Goal: Task Accomplishment & Management: Manage account settings

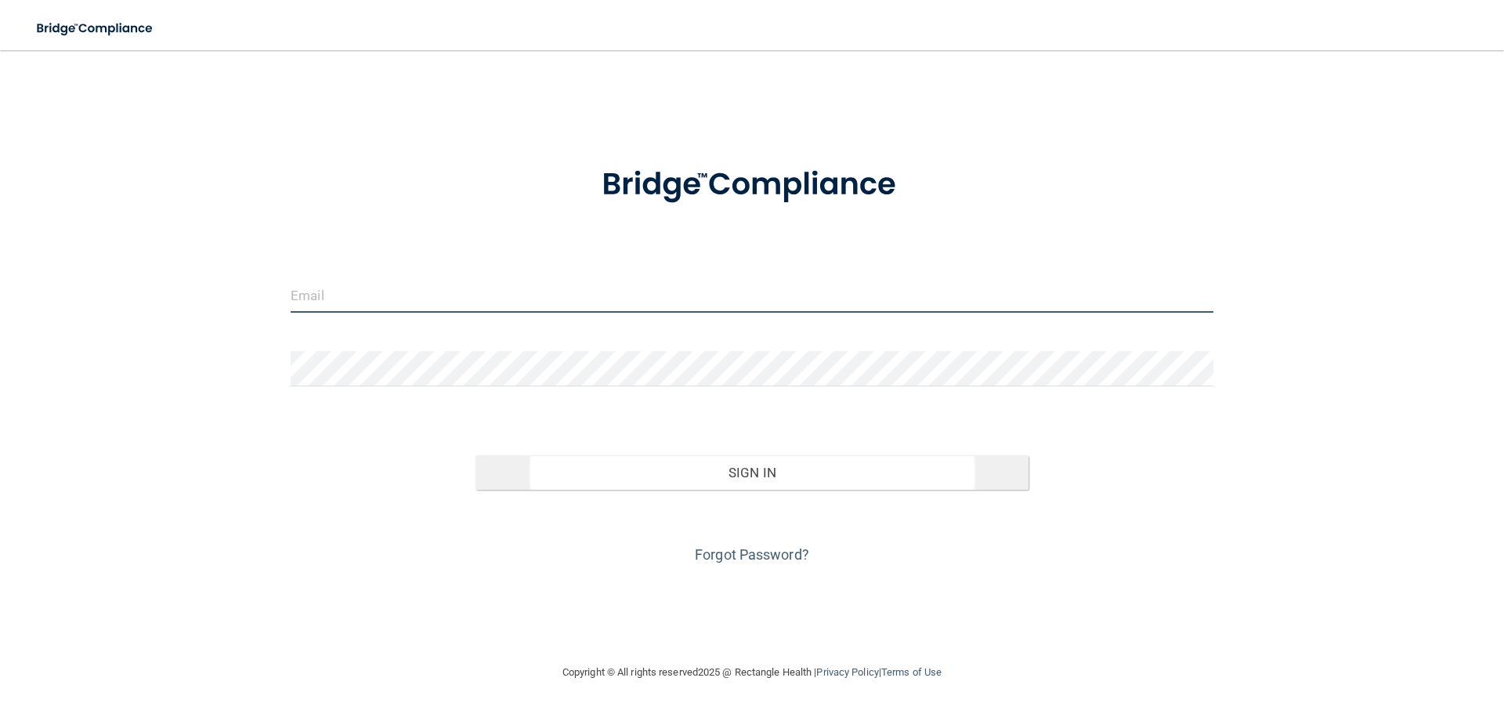
type input "[EMAIL_ADDRESS][DOMAIN_NAME]"
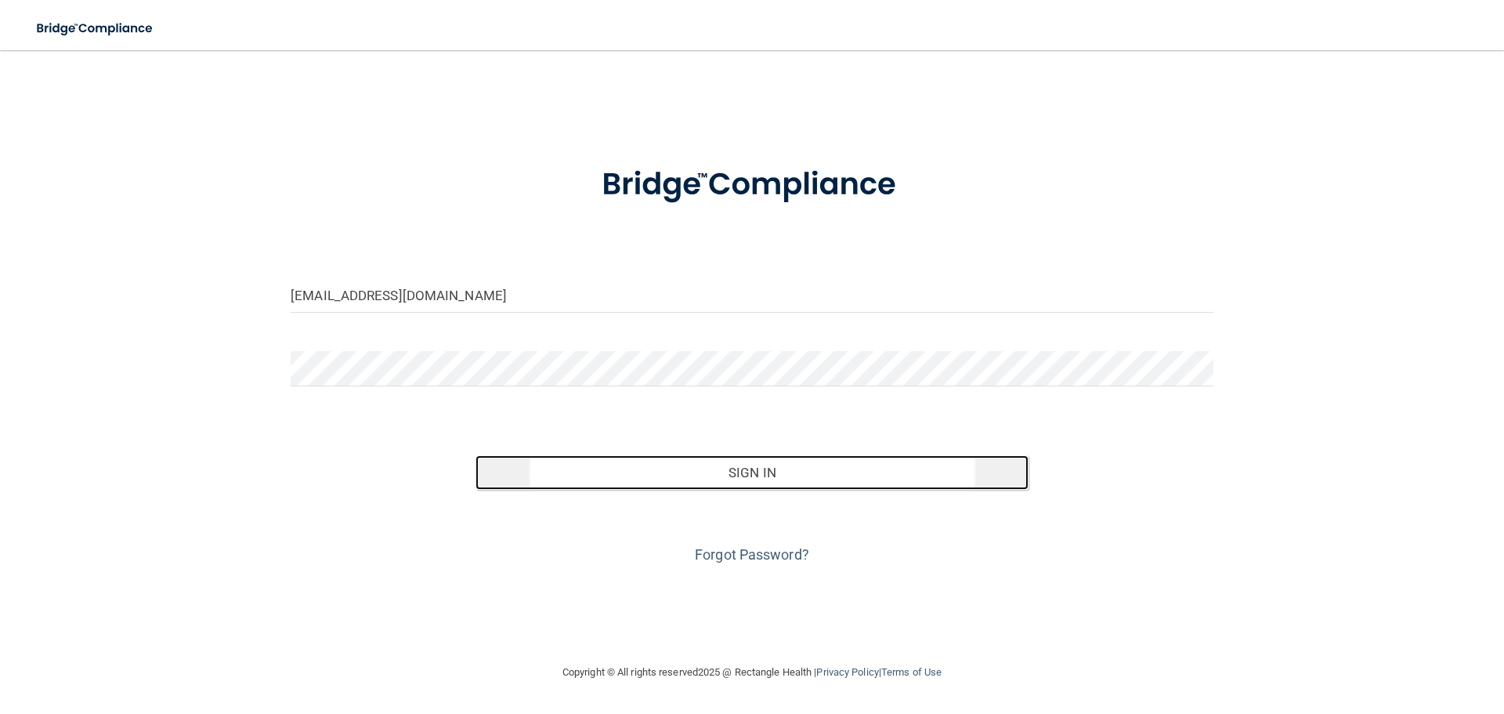
click at [789, 474] on button "Sign In" at bounding box center [752, 472] width 554 height 34
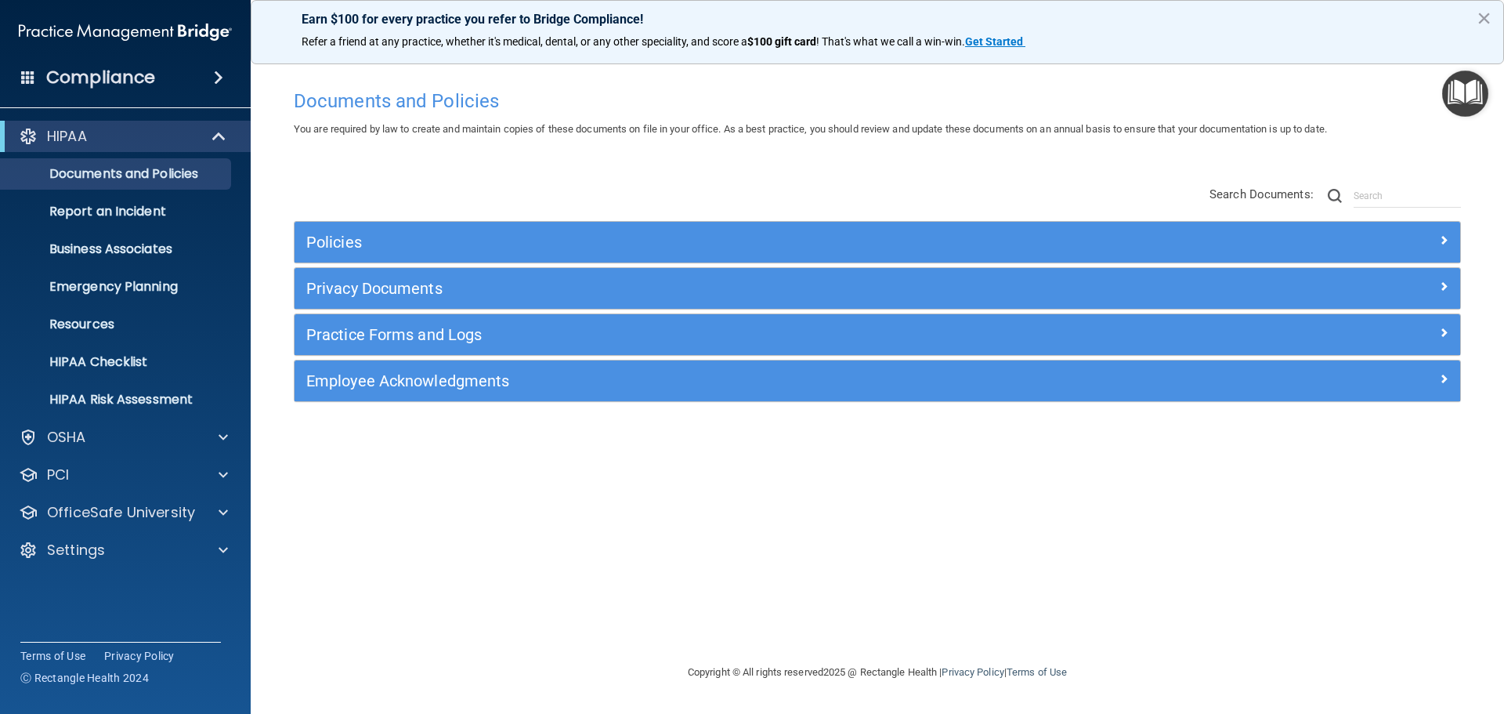
click at [26, 81] on span at bounding box center [28, 77] width 14 height 14
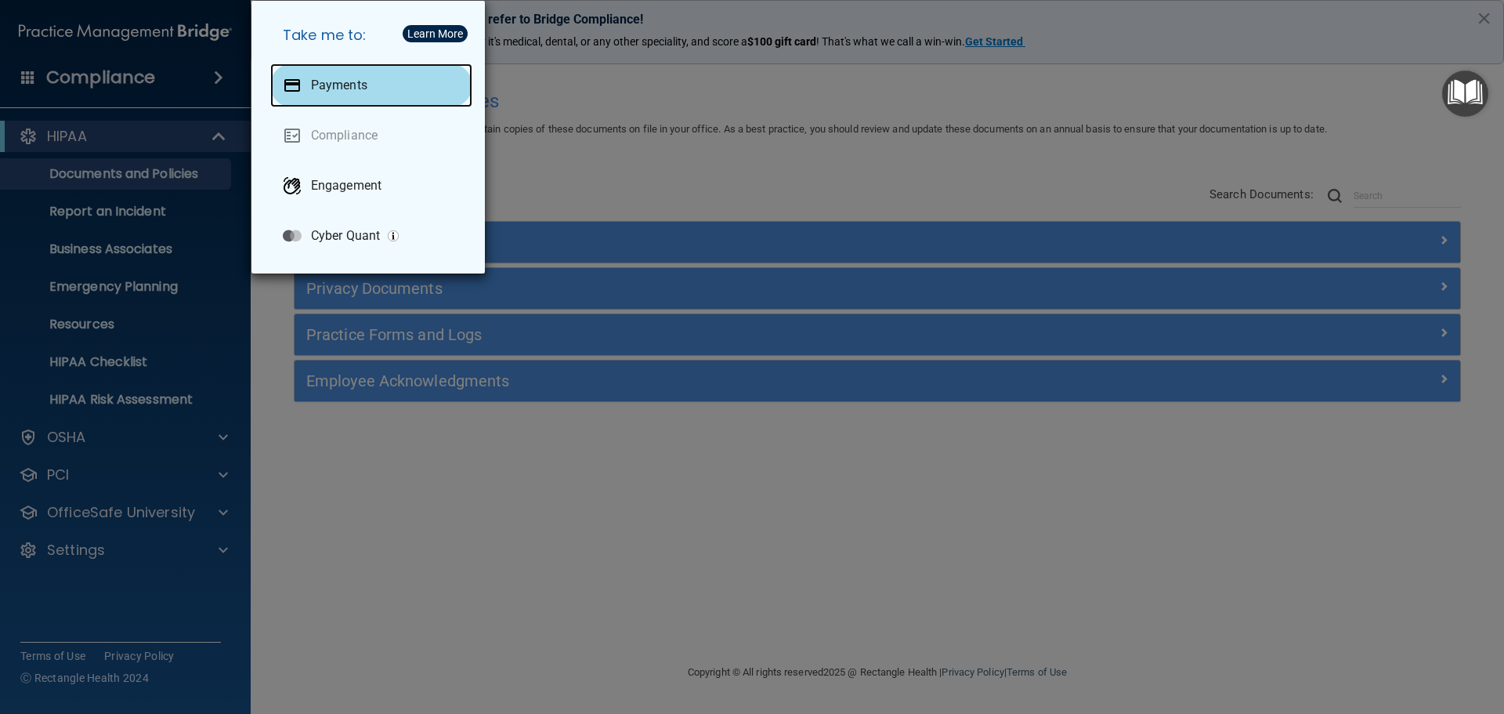
click at [360, 81] on p "Payments" at bounding box center [339, 86] width 56 height 16
click at [138, 85] on div "Take me to: Payments Compliance Engagement Cyber Quant" at bounding box center [752, 357] width 1504 height 714
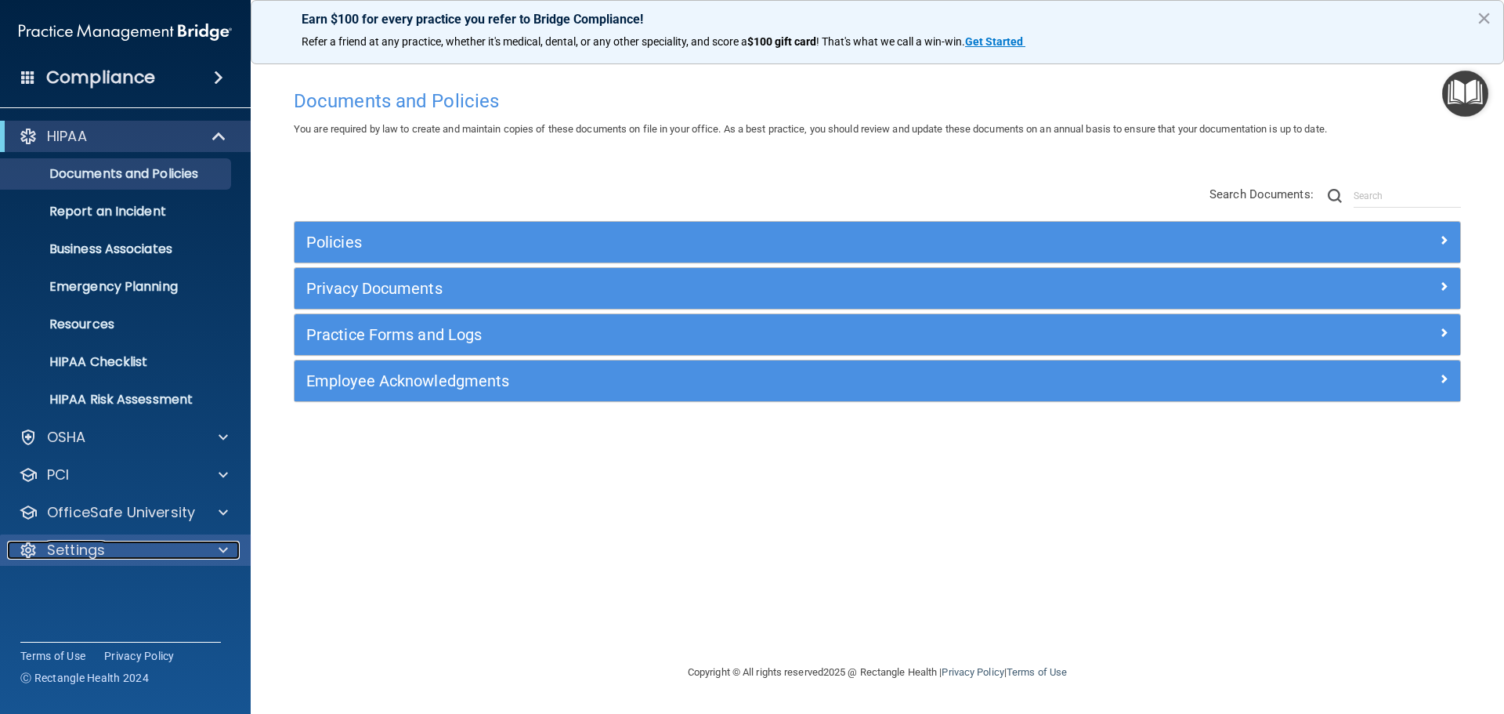
click at [98, 555] on p "Settings" at bounding box center [76, 549] width 58 height 19
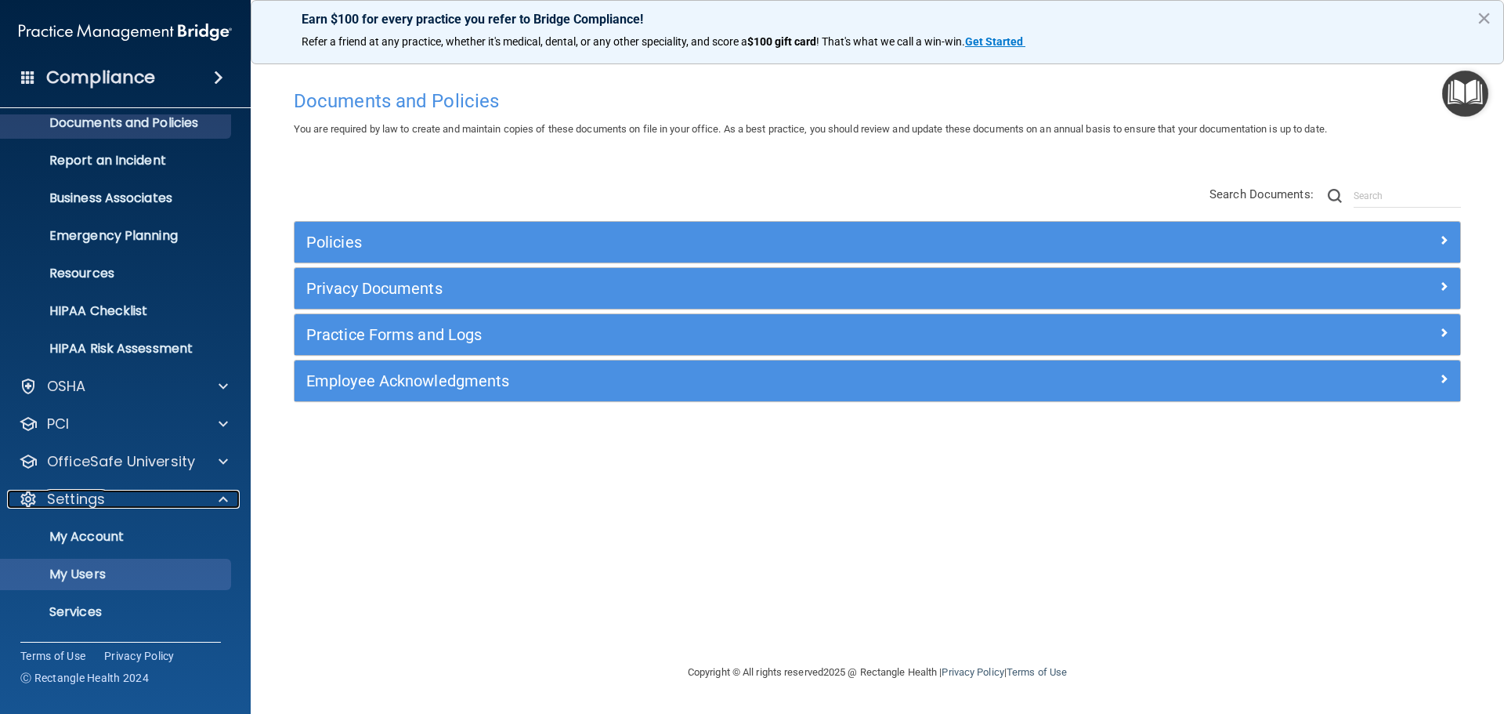
scroll to position [78, 0]
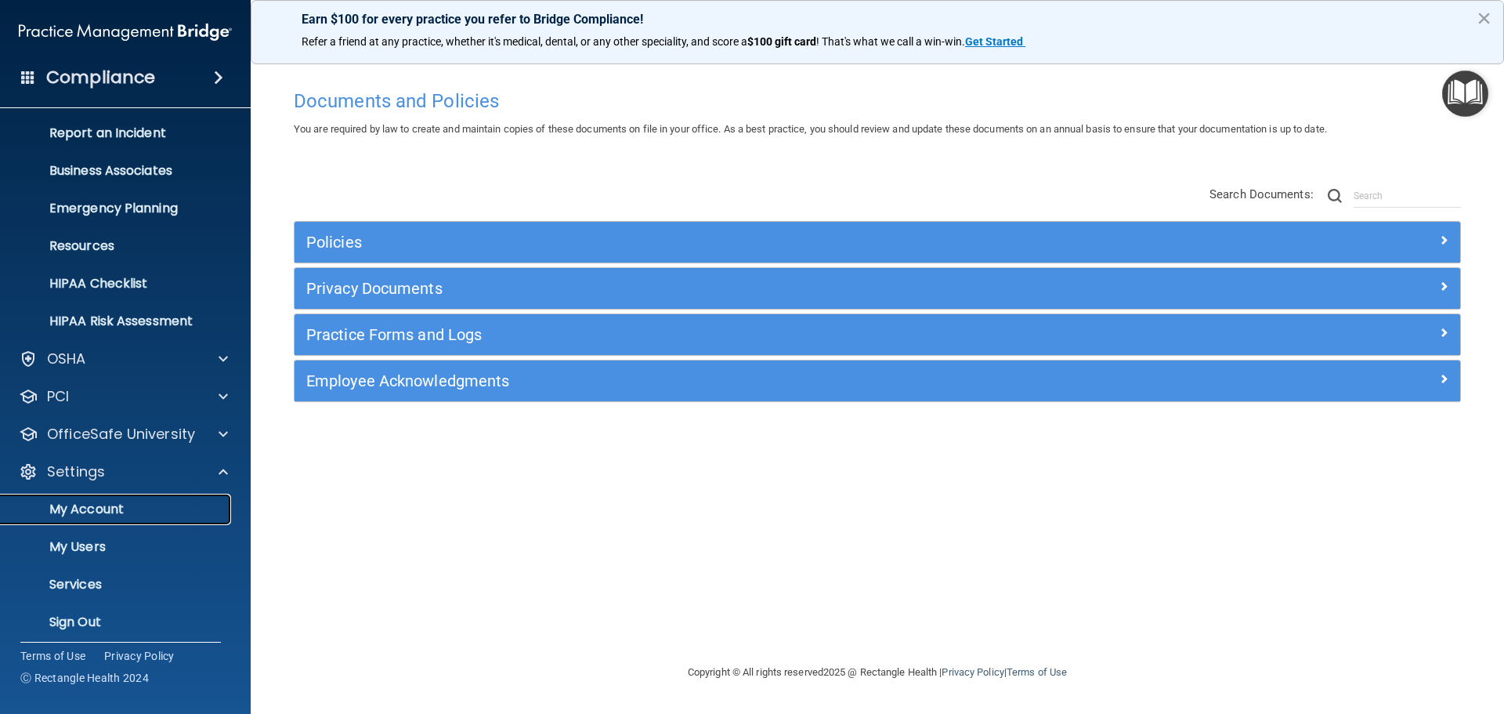
click at [100, 506] on p "My Account" at bounding box center [117, 509] width 214 height 16
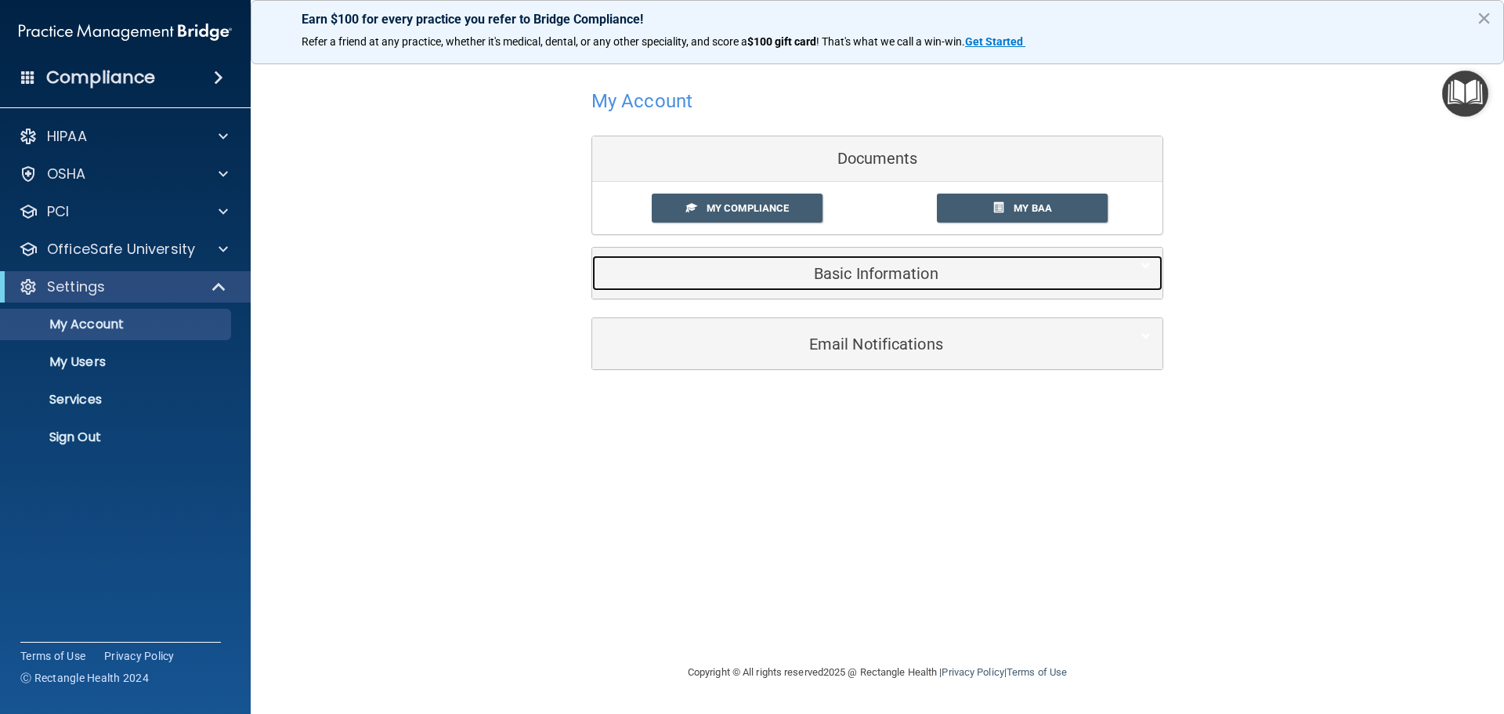
click at [916, 276] on h5 "Basic Information" at bounding box center [853, 273] width 499 height 17
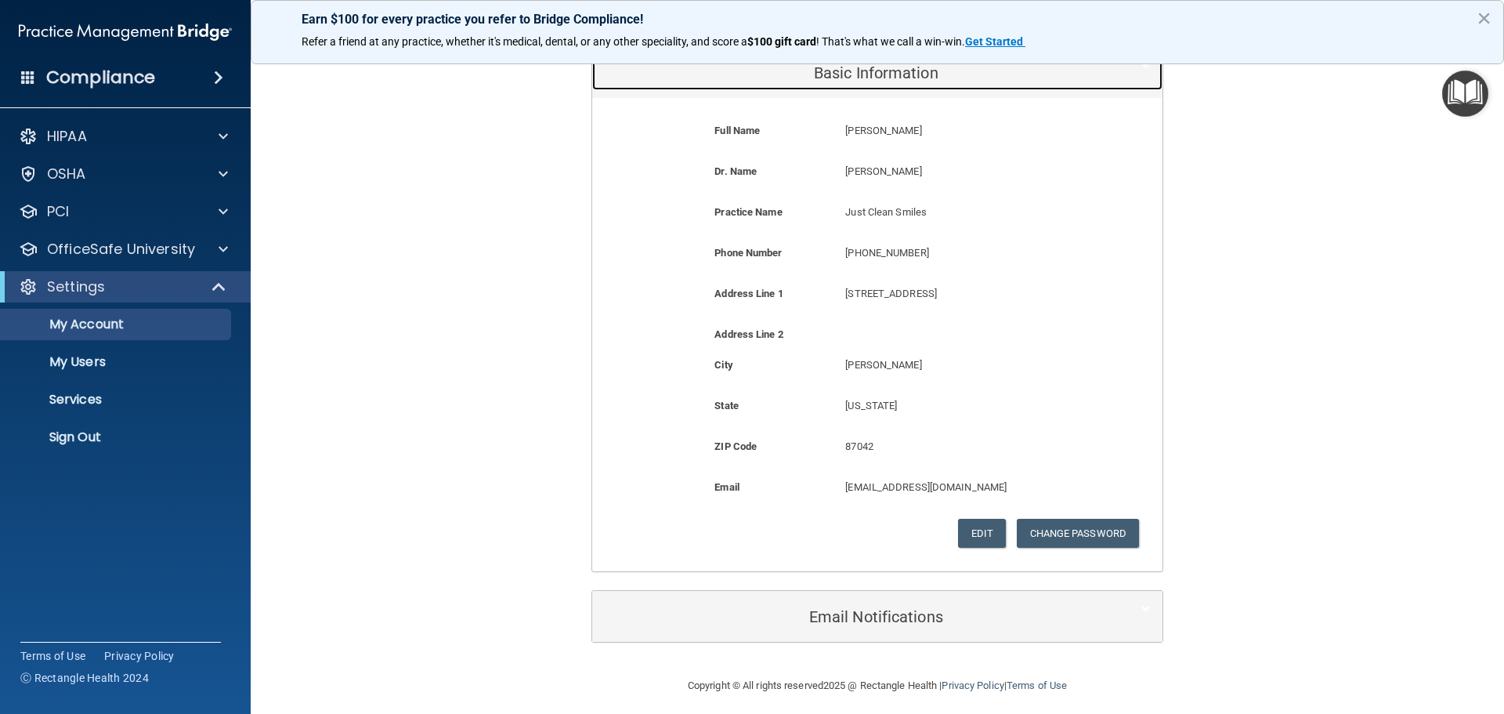
scroll to position [210, 0]
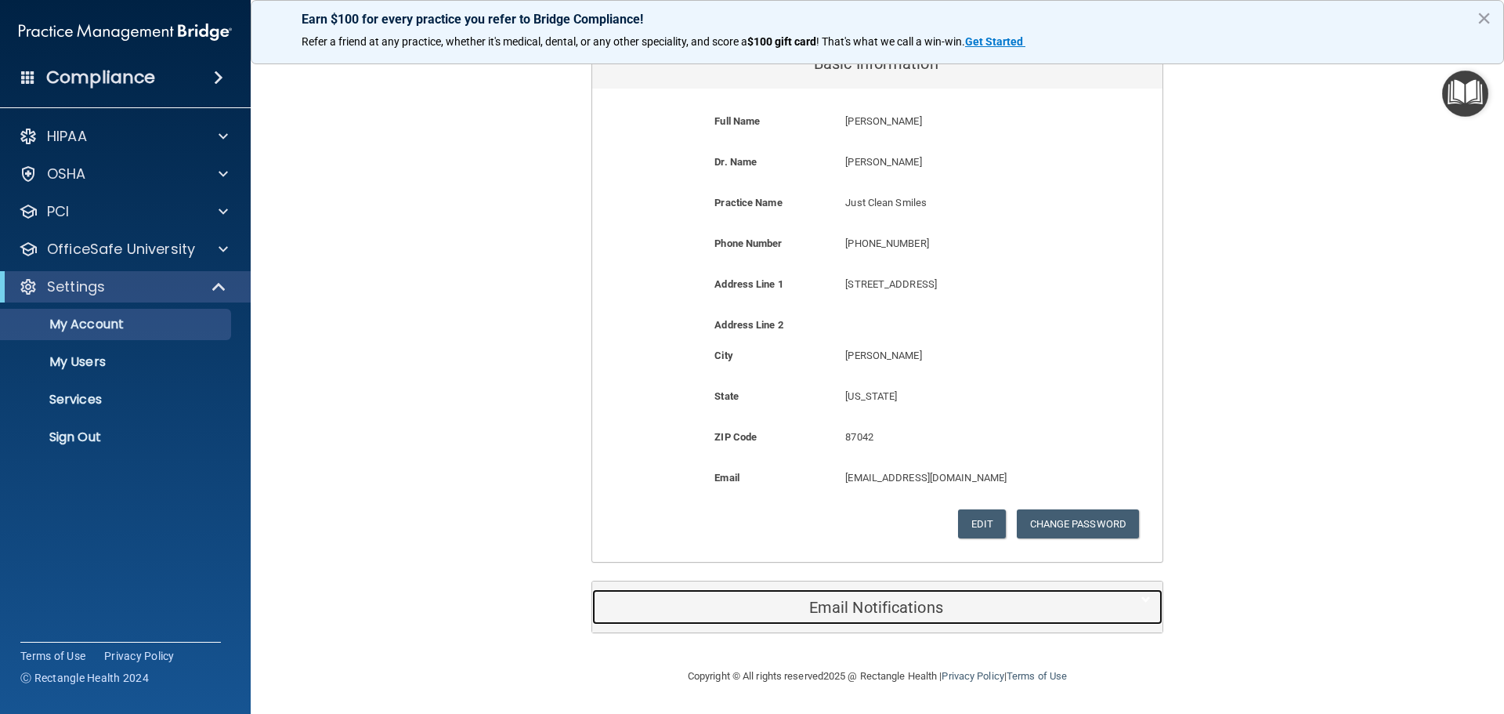
click at [901, 609] on h5 "Email Notifications" at bounding box center [853, 606] width 499 height 17
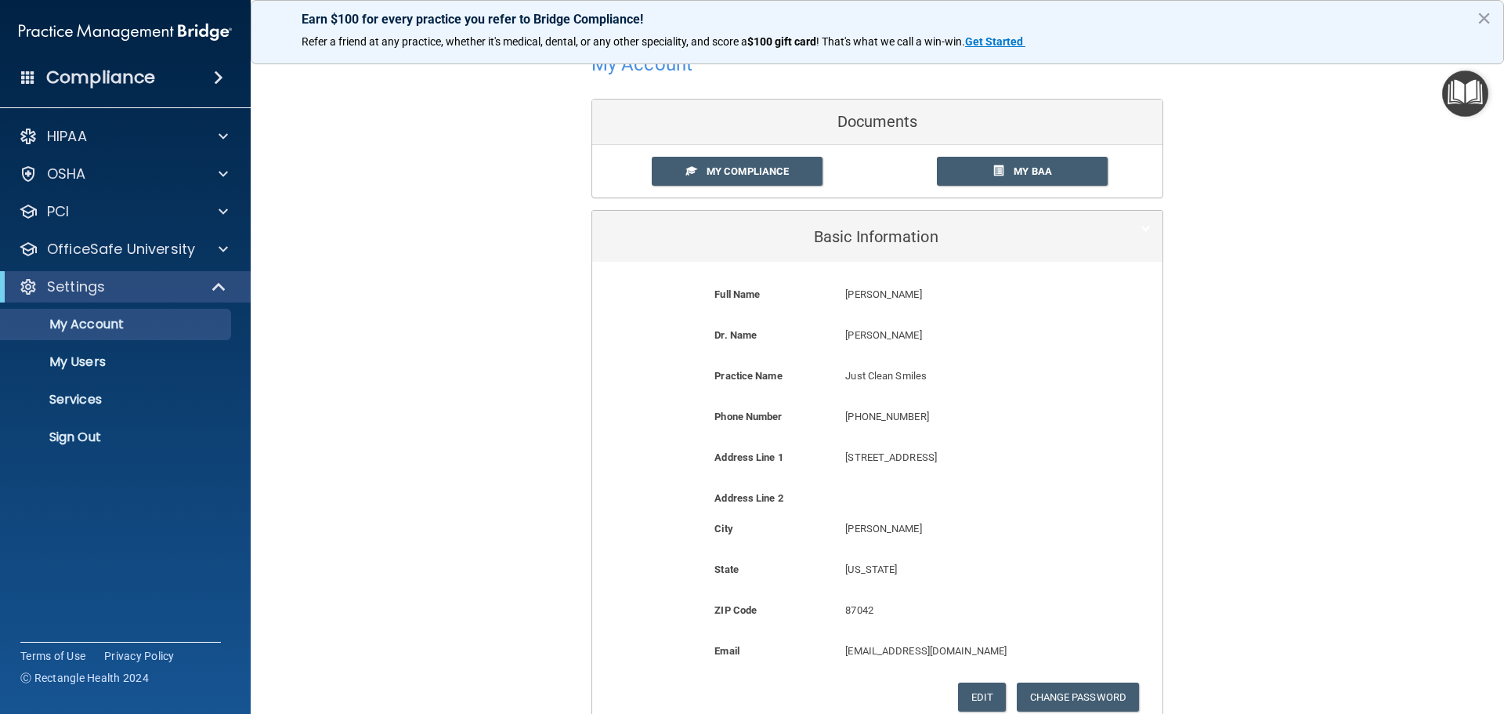
scroll to position [0, 0]
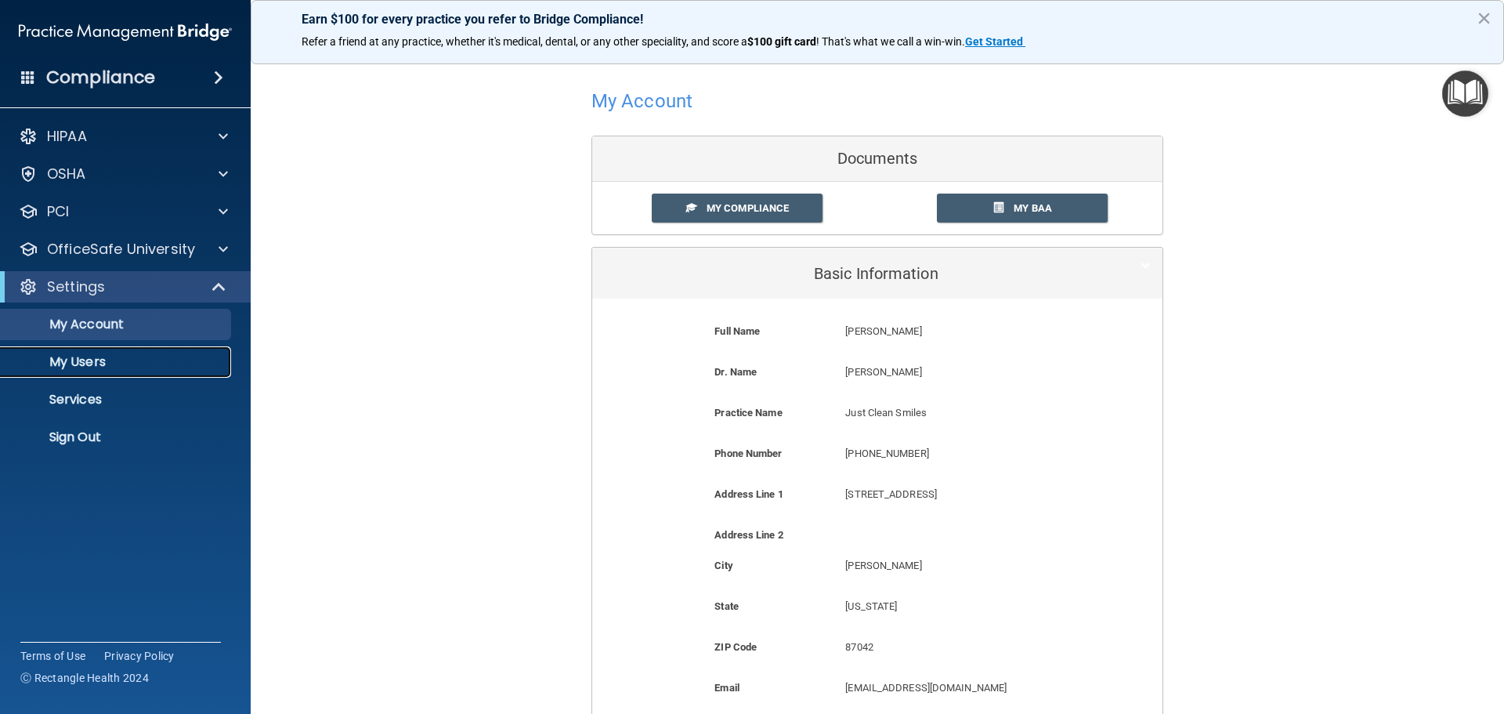
click at [85, 356] on p "My Users" at bounding box center [117, 362] width 214 height 16
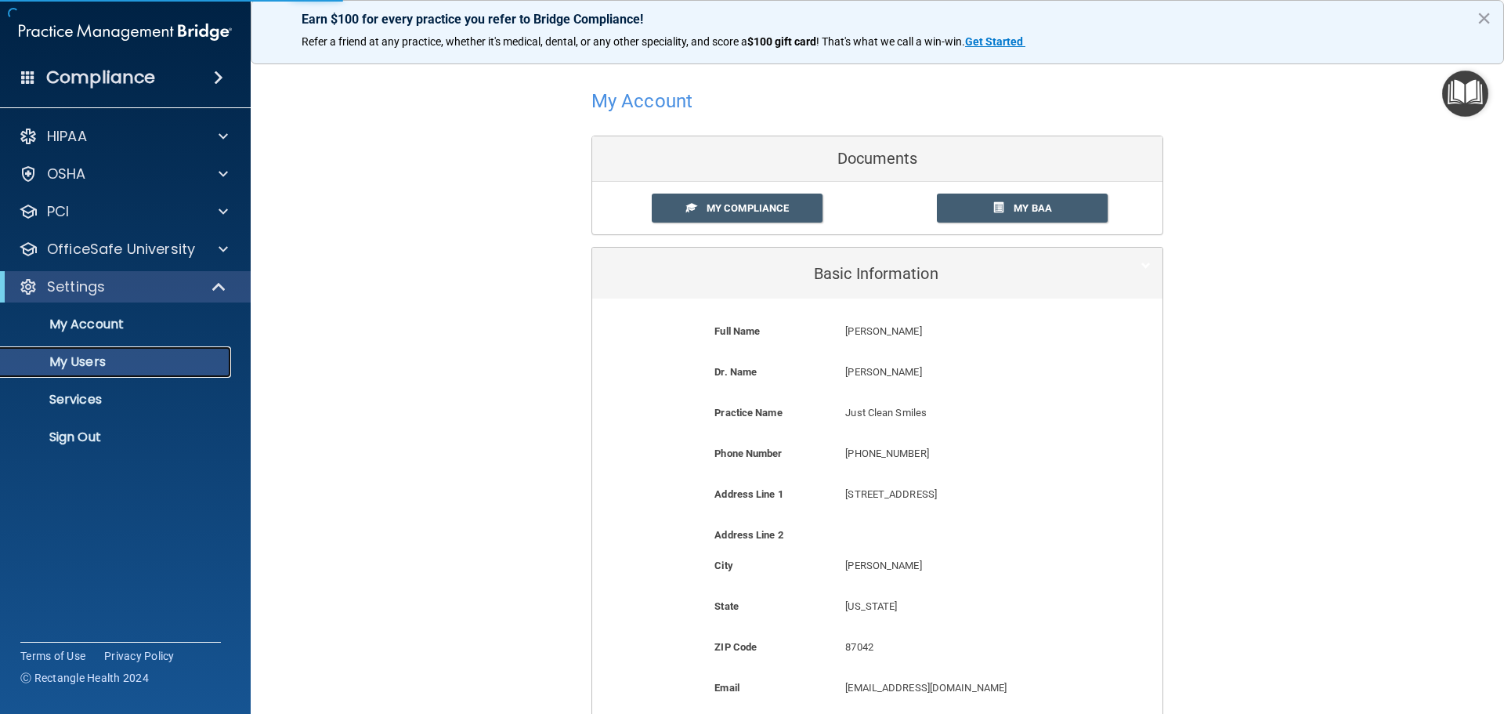
select select "20"
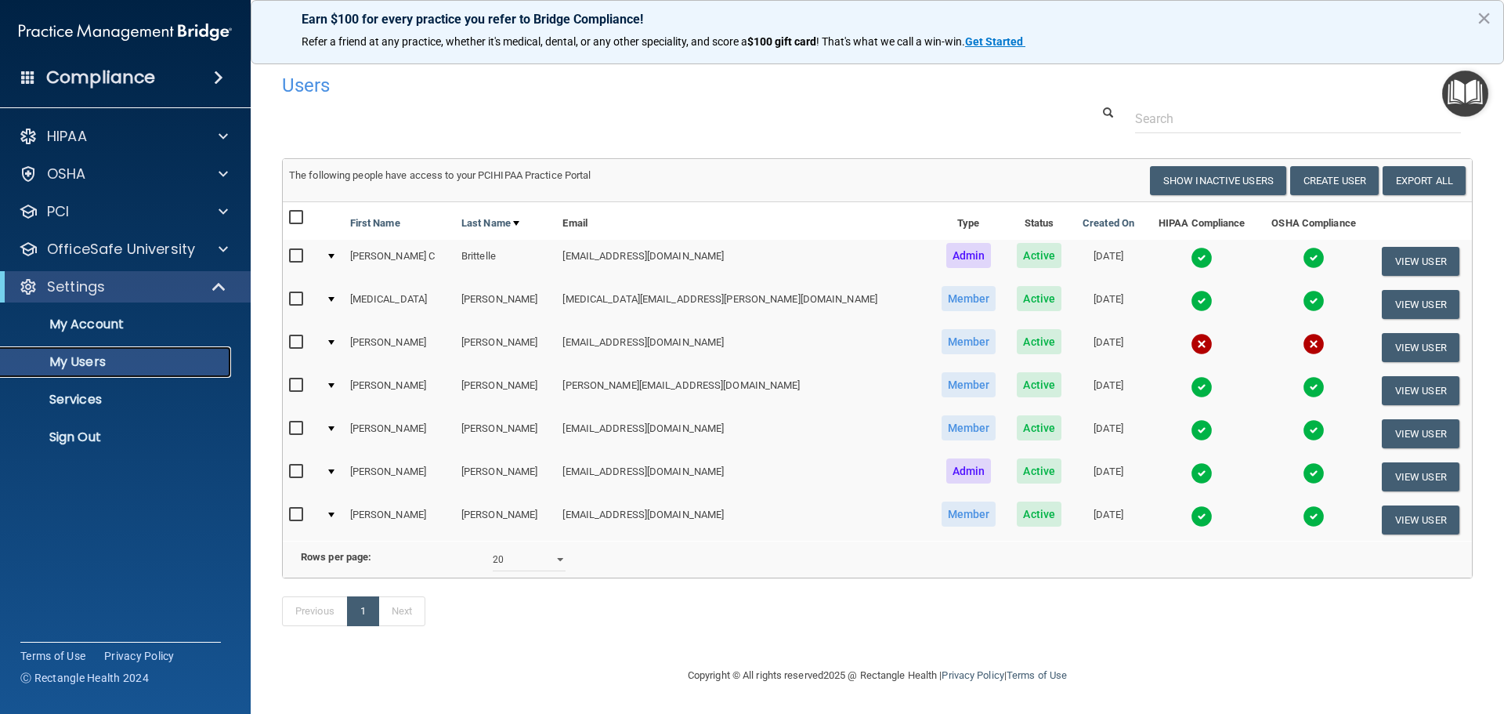
scroll to position [23, 0]
click at [1189, 166] on button "Show Inactive Users" at bounding box center [1218, 180] width 136 height 29
select select "20"
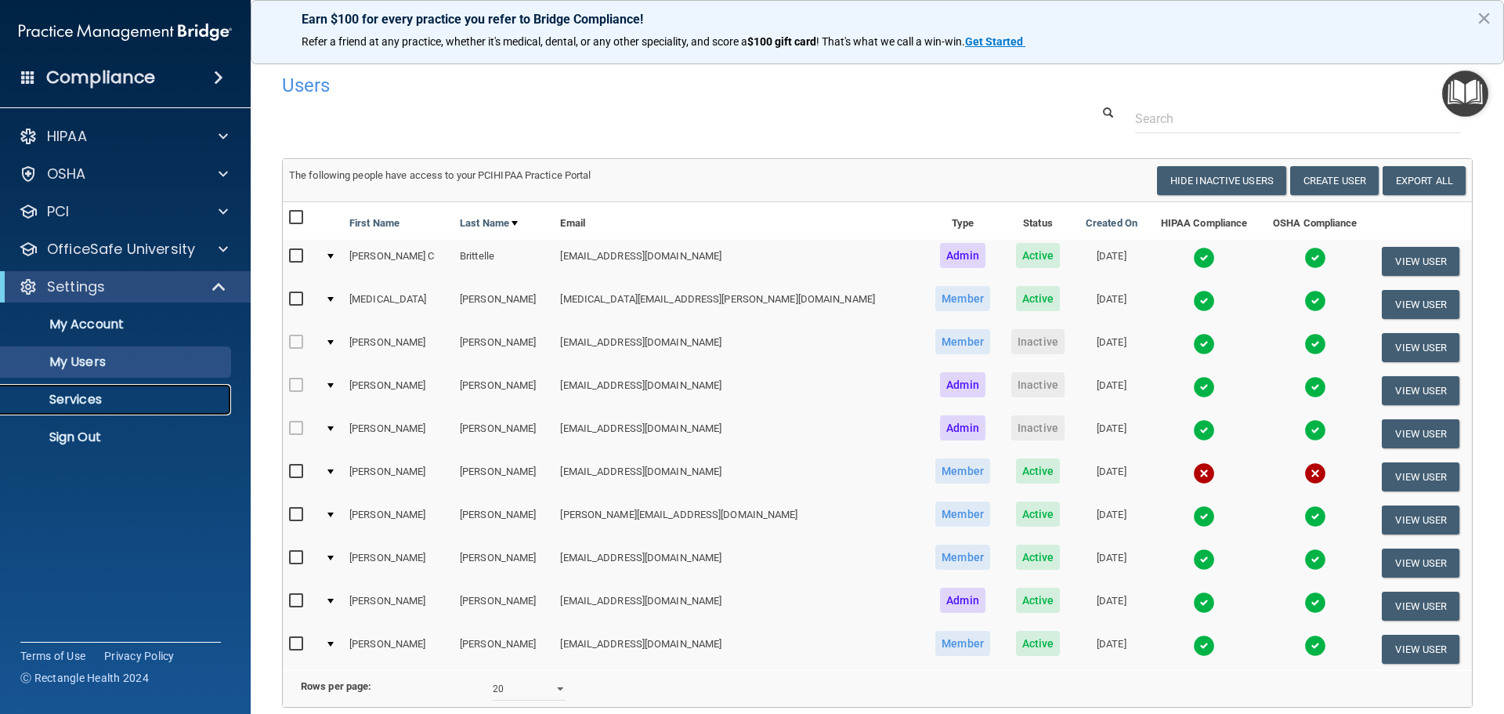
click at [94, 397] on p "Services" at bounding box center [117, 400] width 214 height 16
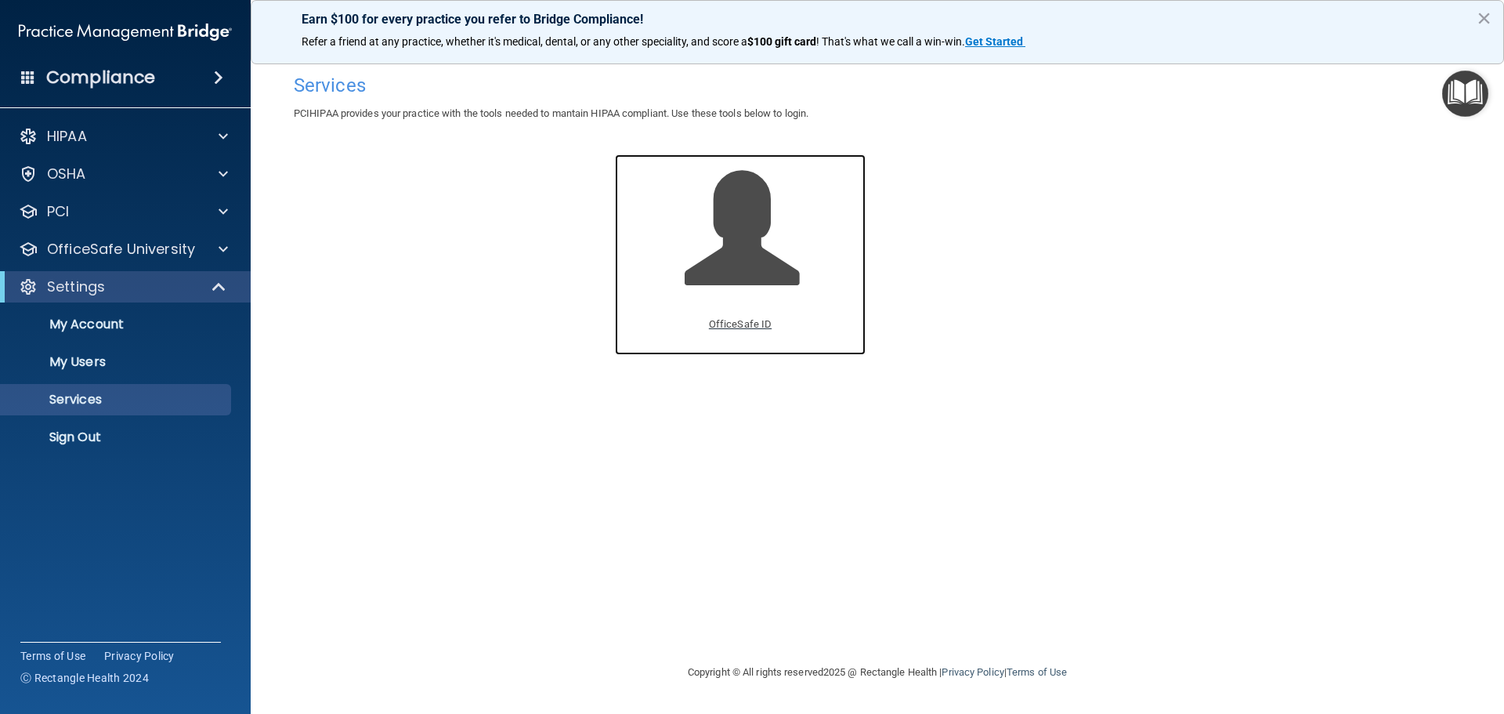
click at [733, 323] on p "OfficeSafe ID" at bounding box center [740, 324] width 63 height 19
